Goal: Task Accomplishment & Management: Use online tool/utility

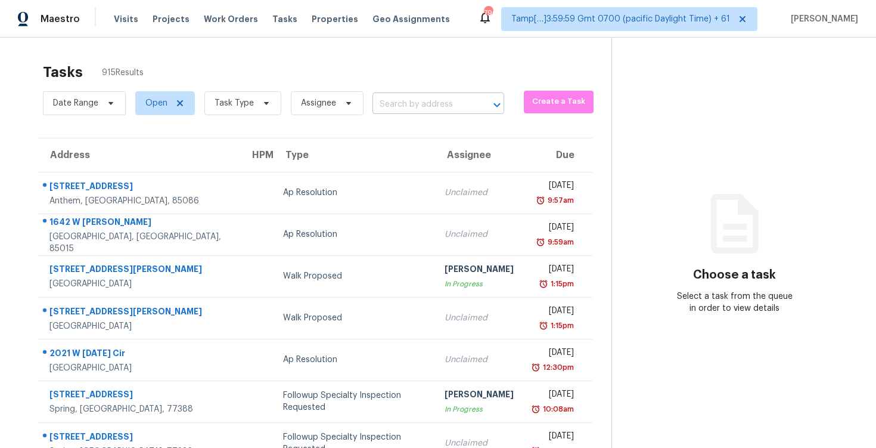
click at [461, 108] on input "text" at bounding box center [421, 104] width 98 height 18
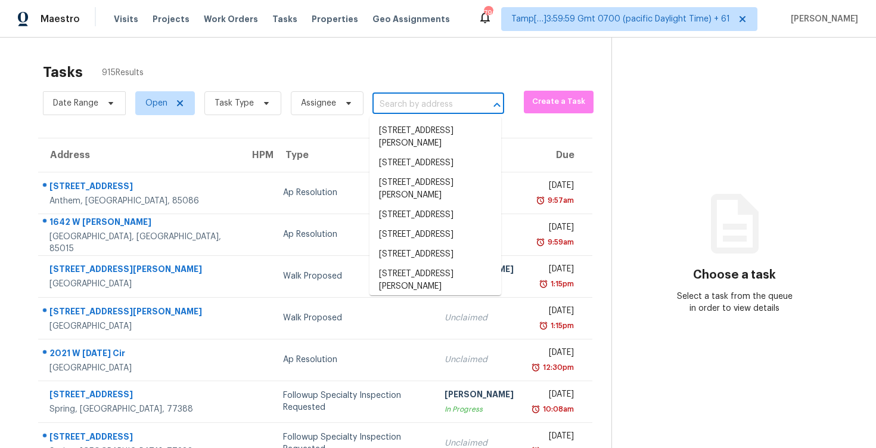
paste input "[STREET_ADDRESS][PERSON_NAME]"
type input "[STREET_ADDRESS][PERSON_NAME]"
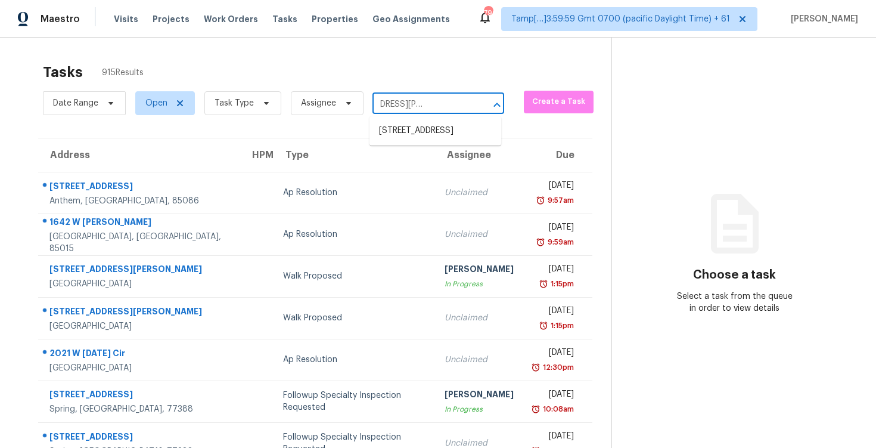
click at [456, 118] on ul "[STREET_ADDRESS]" at bounding box center [435, 130] width 132 height 29
click at [443, 131] on li "[STREET_ADDRESS]" at bounding box center [435, 131] width 132 height 20
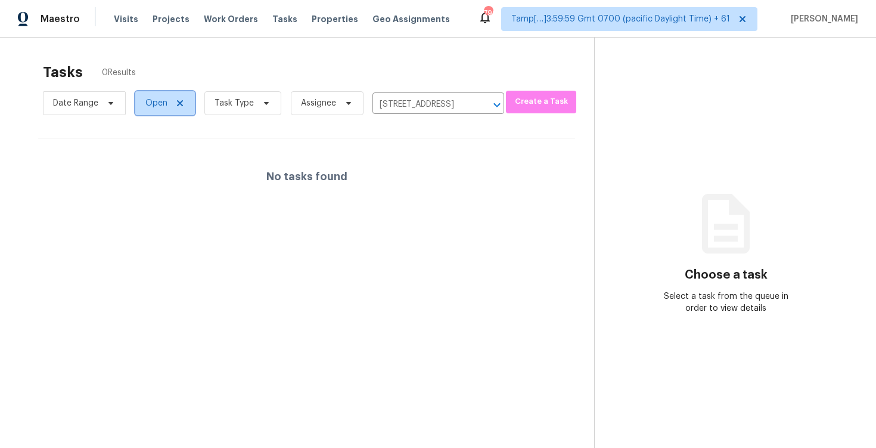
click at [153, 97] on span "Open" at bounding box center [156, 103] width 22 height 12
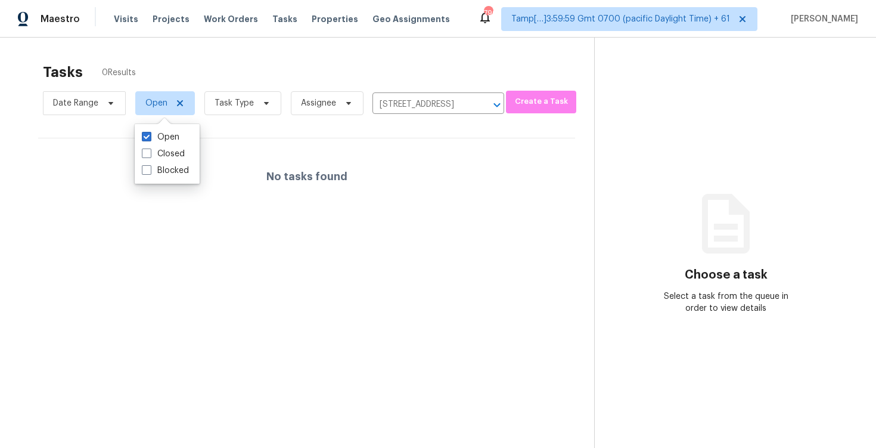
click at [181, 181] on div "Open Closed Blocked" at bounding box center [167, 154] width 65 height 60
click at [181, 173] on label "Blocked" at bounding box center [165, 170] width 47 height 12
click at [150, 172] on input "Blocked" at bounding box center [146, 168] width 8 height 8
checkbox input "true"
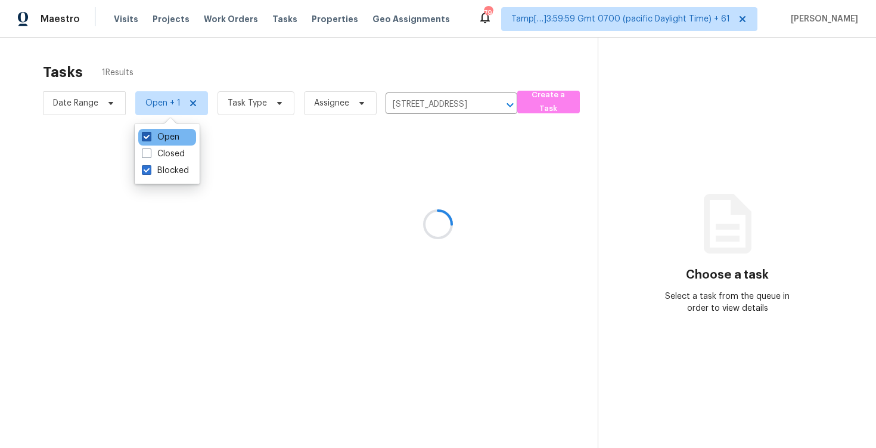
click at [175, 138] on label "Open" at bounding box center [161, 137] width 38 height 12
click at [150, 138] on input "Open" at bounding box center [146, 135] width 8 height 8
checkbox input "false"
click at [213, 67] on div at bounding box center [438, 224] width 876 height 448
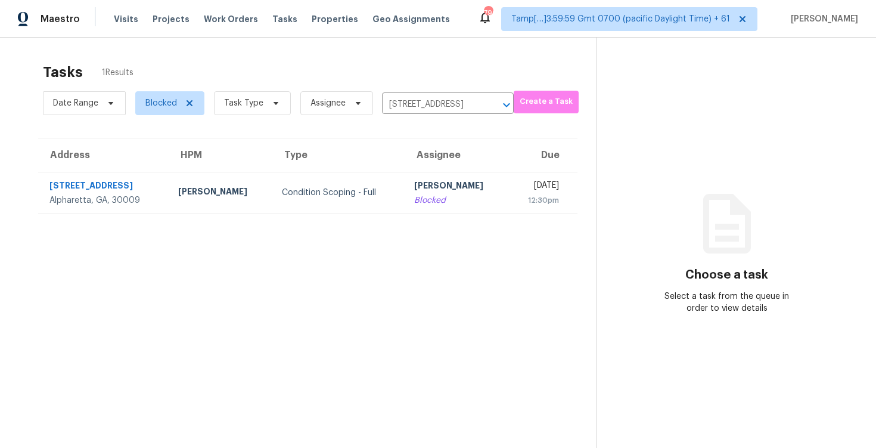
scroll to position [36, 0]
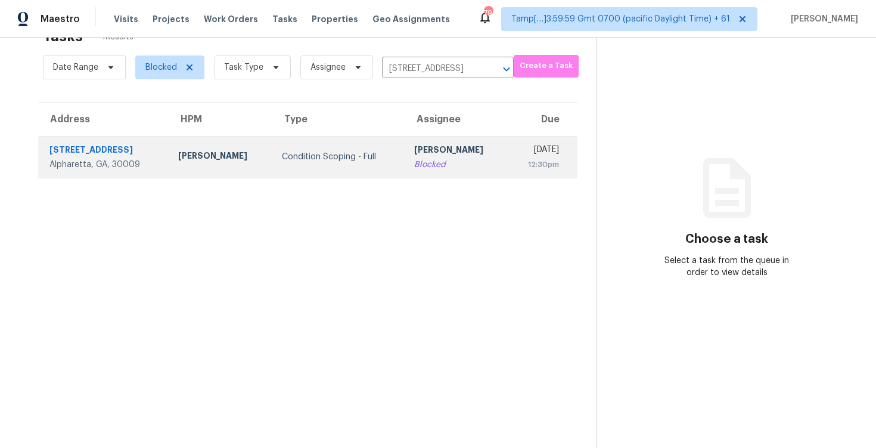
click at [449, 171] on td "[PERSON_NAME] B Blocked" at bounding box center [456, 157] width 103 height 42
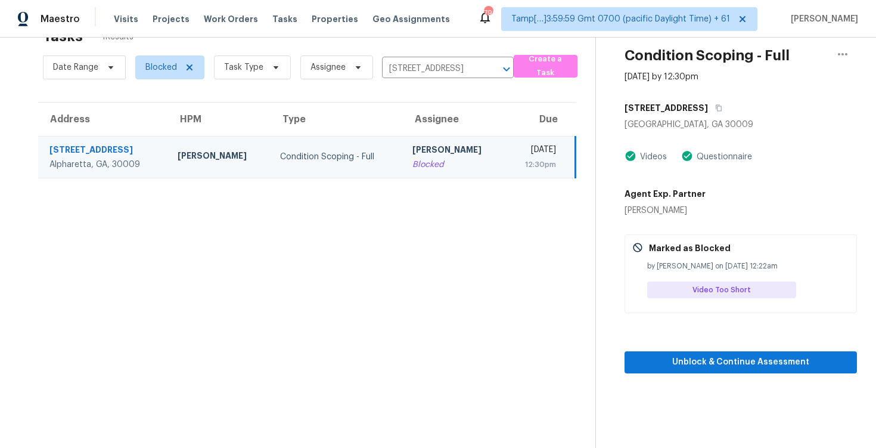
scroll to position [38, 0]
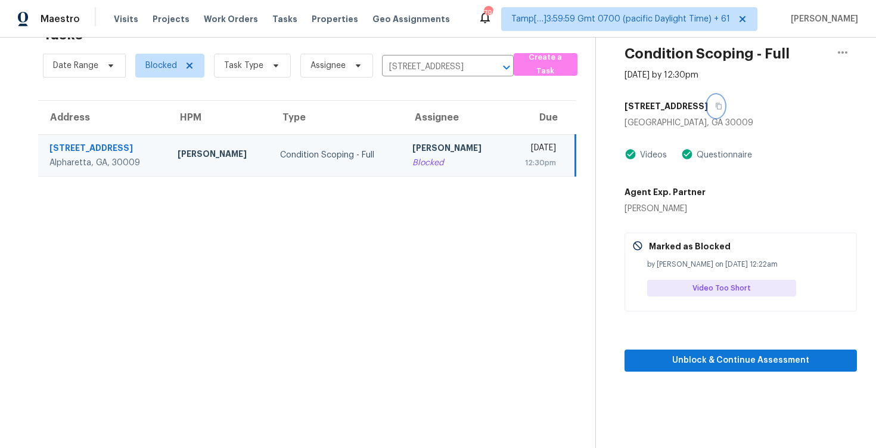
click at [721, 105] on icon "button" at bounding box center [718, 106] width 7 height 7
click at [718, 102] on button "button" at bounding box center [716, 105] width 16 height 21
click at [412, 151] on div "[PERSON_NAME]" at bounding box center [453, 149] width 83 height 15
click at [485, 70] on icon "Clear" at bounding box center [491, 67] width 12 height 12
